Goal: Check status

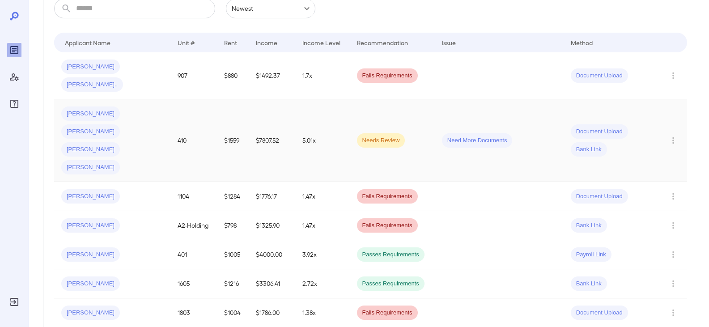
scroll to position [179, 0]
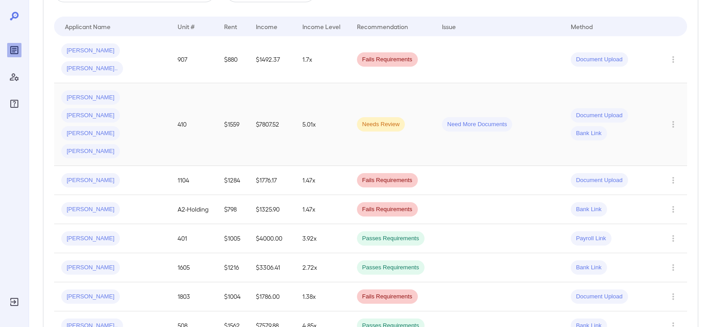
click at [111, 147] on span "[PERSON_NAME]" at bounding box center [90, 151] width 59 height 9
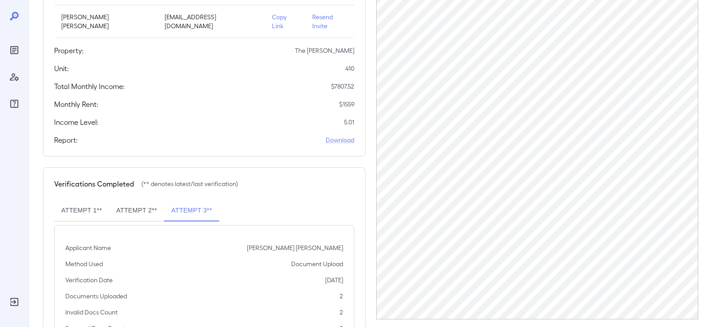
scroll to position [242, 0]
